Goal: Task Accomplishment & Management: Manage account settings

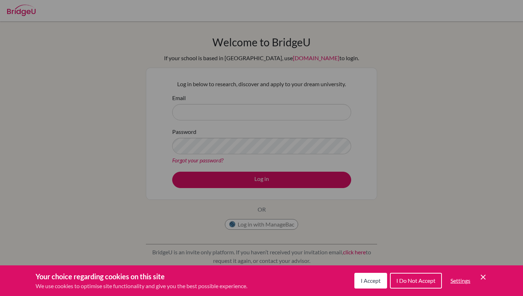
click at [359, 274] on button "I Accept" at bounding box center [371, 281] width 33 height 16
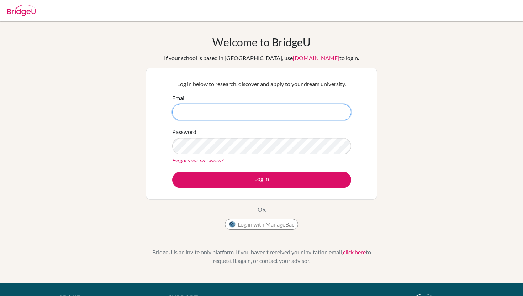
click at [255, 113] on input "Email" at bounding box center [261, 112] width 179 height 16
type input "[EMAIL_ADDRESS][DOMAIN_NAME]"
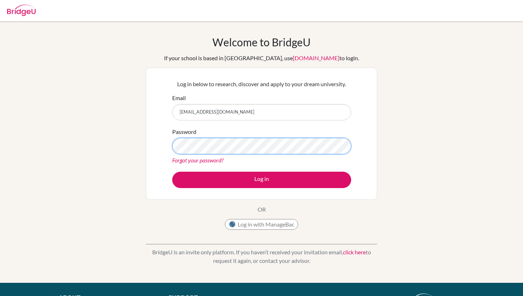
click at [172, 172] on button "Log in" at bounding box center [261, 180] width 179 height 16
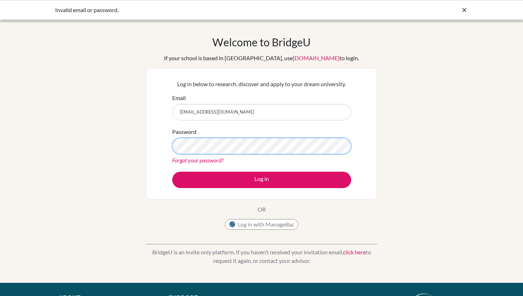
click at [172, 172] on button "Log in" at bounding box center [261, 180] width 179 height 16
